Goal: Information Seeking & Learning: Compare options

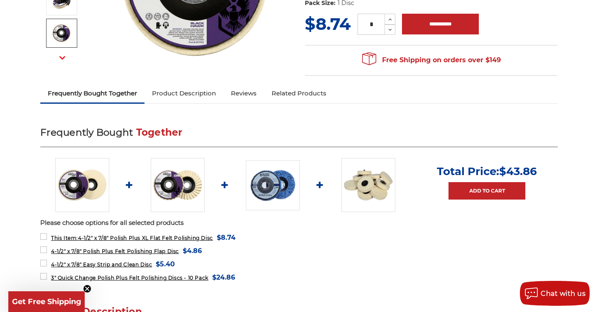
scroll to position [238, 0]
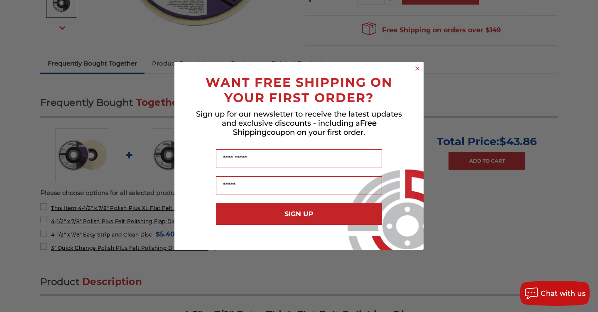
click at [418, 68] on icon "Close dialog" at bounding box center [416, 68] width 3 height 3
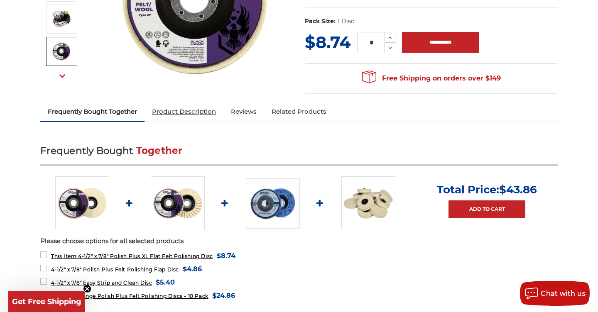
scroll to position [208, 0]
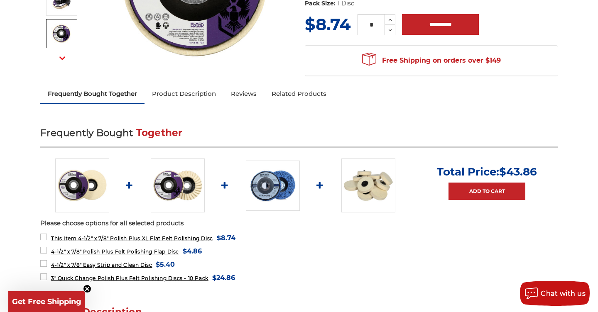
click at [178, 179] on img at bounding box center [178, 186] width 54 height 54
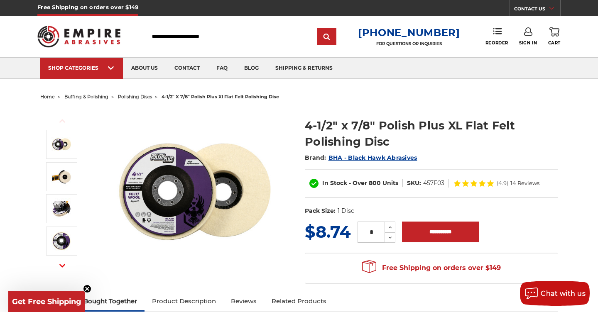
click at [96, 95] on span "buffing & polishing" at bounding box center [86, 97] width 44 height 6
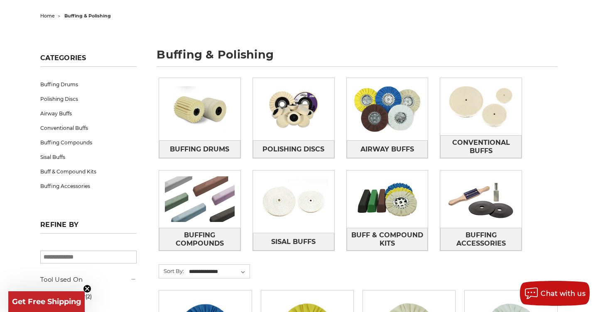
scroll to position [96, 0]
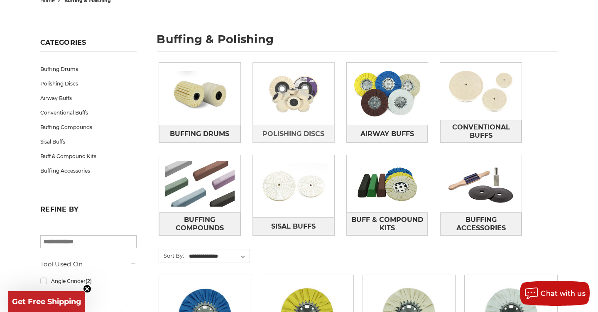
click at [303, 111] on img at bounding box center [293, 93] width 81 height 57
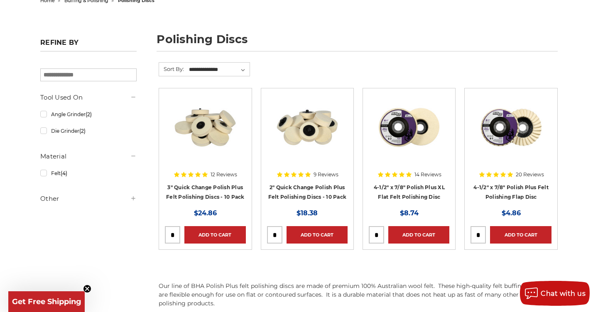
scroll to position [95, 0]
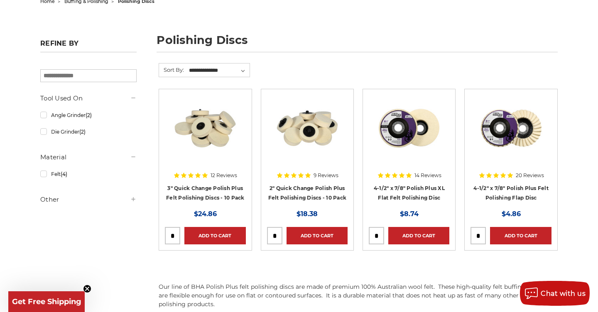
click at [526, 133] on img at bounding box center [511, 128] width 66 height 66
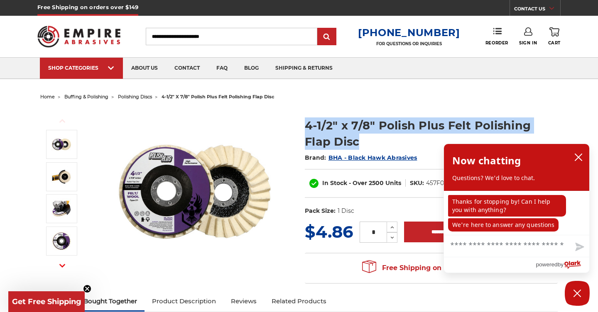
drag, startPoint x: 337, startPoint y: 142, endPoint x: 296, endPoint y: 130, distance: 42.9
click at [296, 130] on div "Previous Next 4-1/2" x 7/8" Polish Plus Felt Polishing Flap Disc Brand: In Stoc…" at bounding box center [298, 197] width 529 height 189
copy div "4-1/2" x 7/8" Polish Plus Felt Polishing Flap Disc"
